Goal: Information Seeking & Learning: Learn about a topic

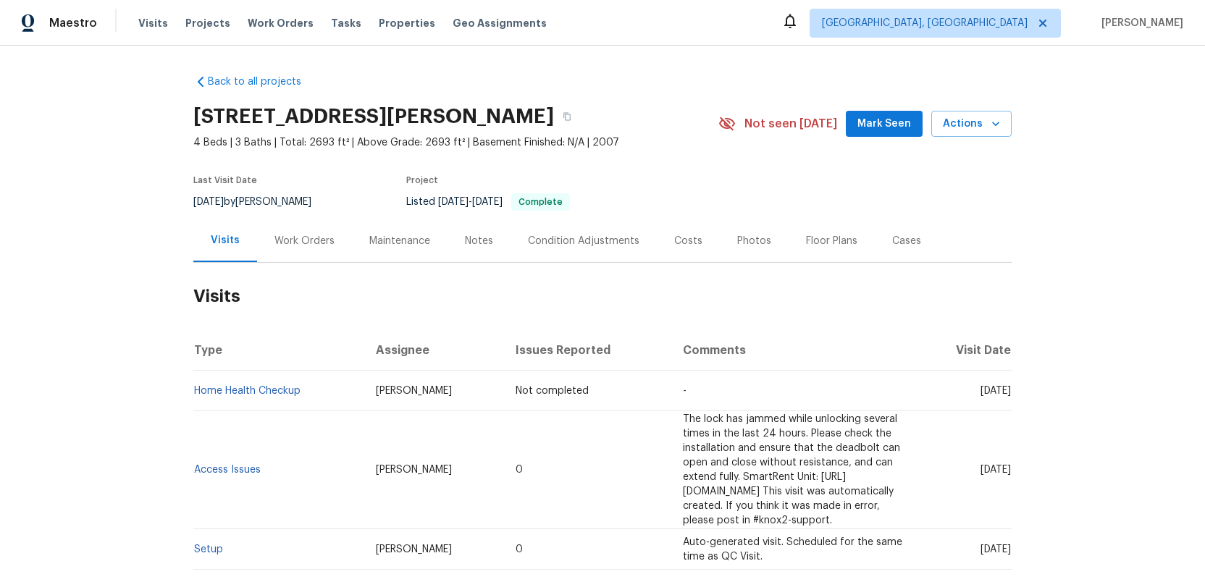
click at [737, 236] on div "Photos" at bounding box center [754, 241] width 34 height 14
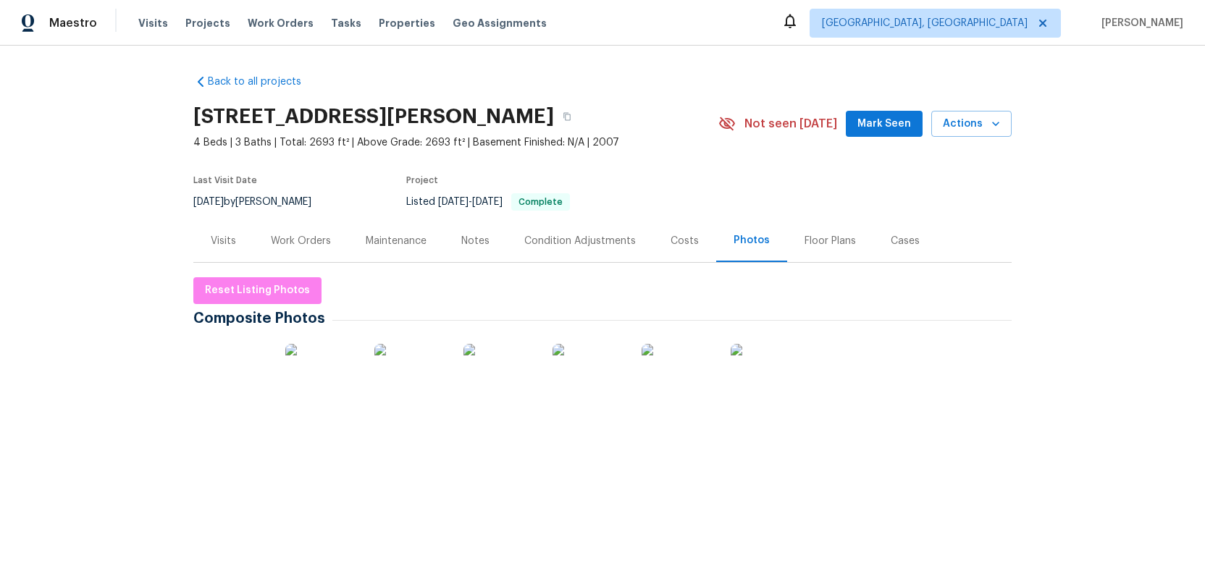
click at [233, 381] on img at bounding box center [232, 380] width 72 height 72
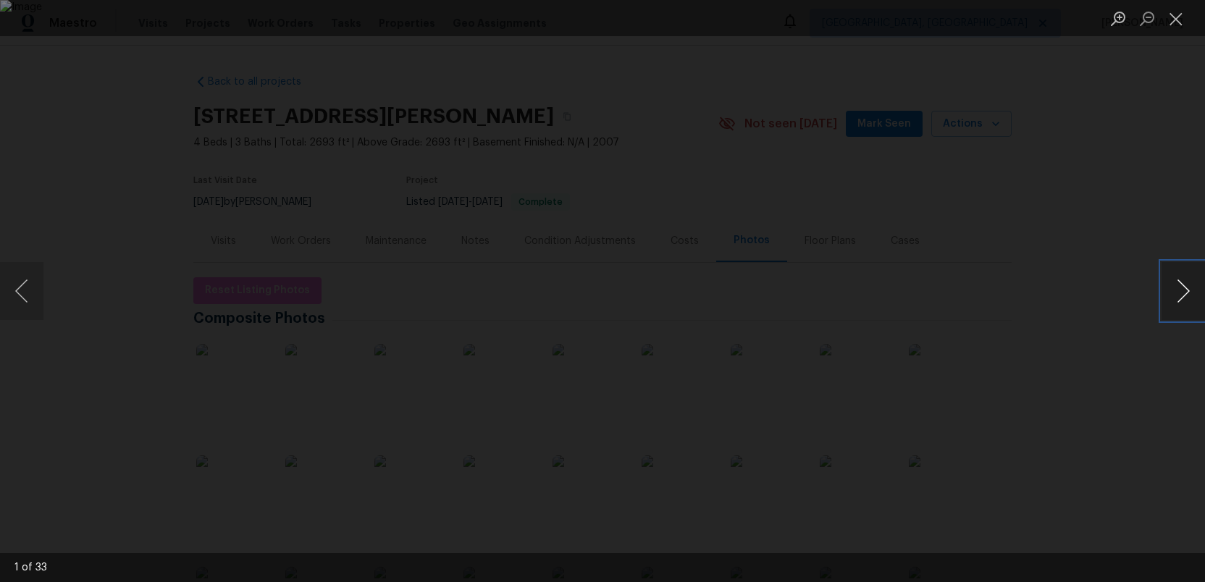
click at [1181, 303] on button "Next image" at bounding box center [1182, 291] width 43 height 58
click at [1186, 303] on button "Next image" at bounding box center [1182, 291] width 43 height 58
click at [1187, 294] on button "Next image" at bounding box center [1182, 291] width 43 height 58
click at [1186, 295] on button "Next image" at bounding box center [1182, 291] width 43 height 58
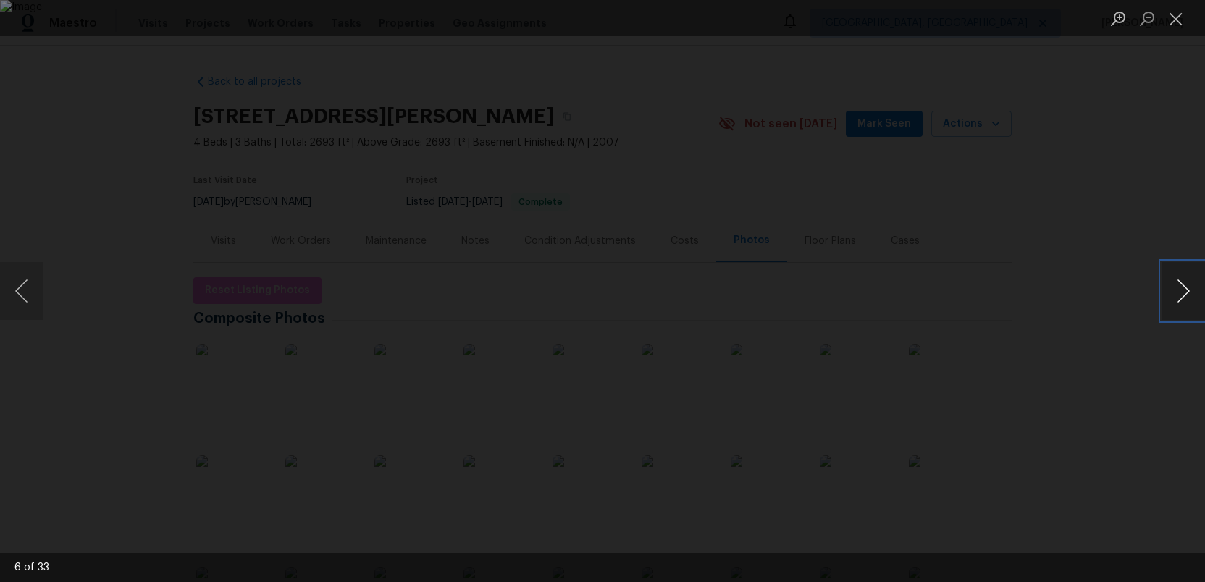
click at [1186, 295] on button "Next image" at bounding box center [1182, 291] width 43 height 58
click at [14, 290] on button "Previous image" at bounding box center [21, 291] width 43 height 58
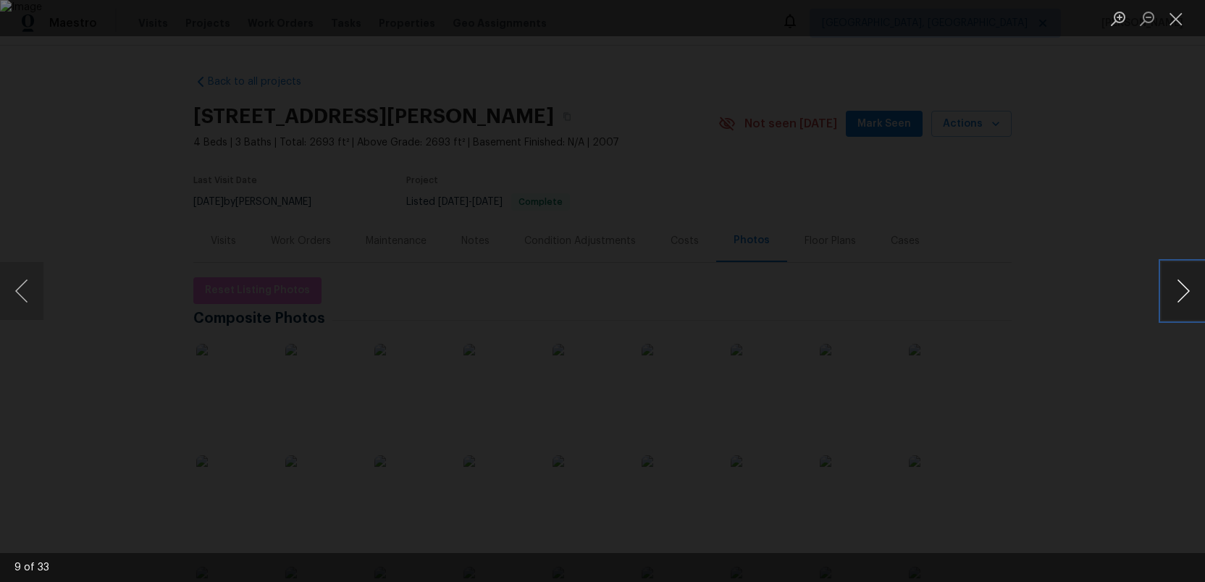
click at [1184, 298] on button "Next image" at bounding box center [1182, 291] width 43 height 58
click at [1185, 298] on button "Next image" at bounding box center [1182, 291] width 43 height 58
click at [1185, 299] on button "Next image" at bounding box center [1182, 291] width 43 height 58
click at [1185, 298] on button "Next image" at bounding box center [1182, 291] width 43 height 58
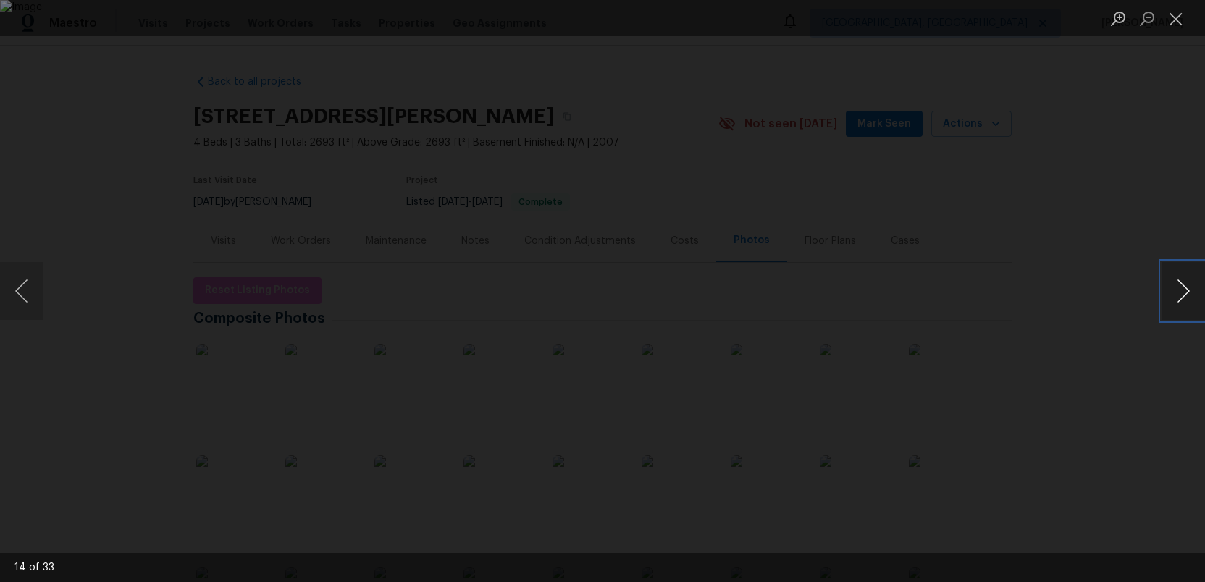
click at [1185, 298] on button "Next image" at bounding box center [1182, 291] width 43 height 58
click at [1174, 14] on button "Close lightbox" at bounding box center [1175, 18] width 29 height 25
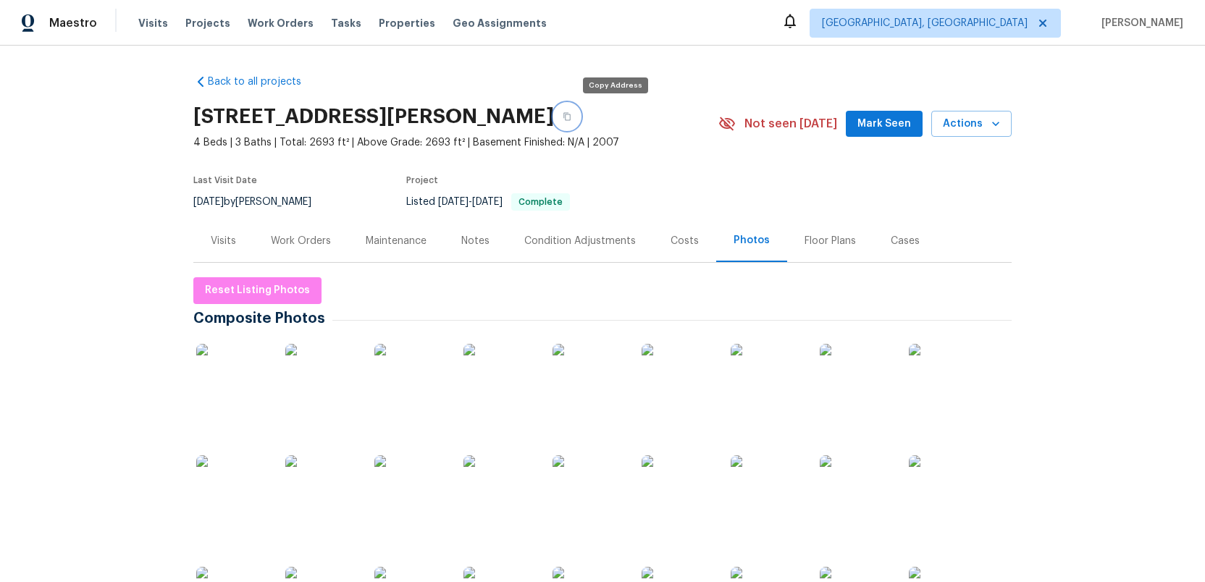
click at [571, 115] on icon "button" at bounding box center [567, 116] width 9 height 9
